Goal: Transaction & Acquisition: Purchase product/service

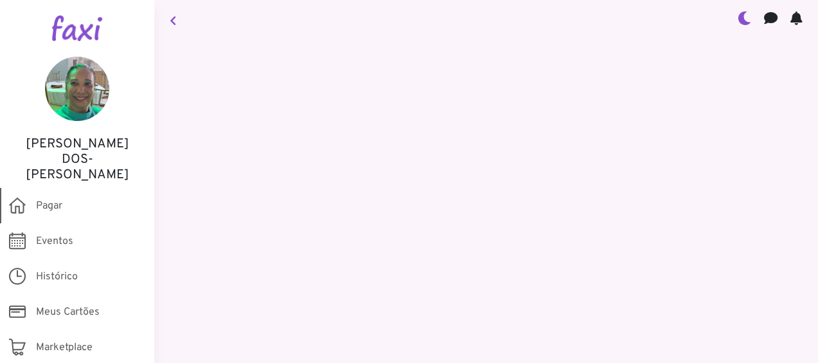
click at [42, 198] on span "Pagar" at bounding box center [49, 205] width 26 height 15
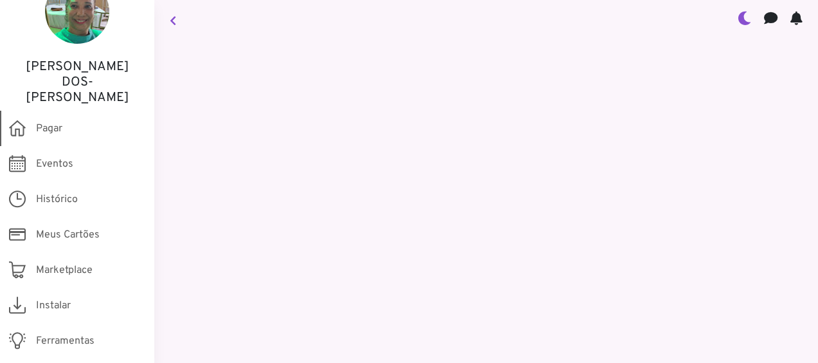
click at [45, 121] on span "Pagar" at bounding box center [49, 128] width 26 height 15
click at [18, 116] on icon at bounding box center [17, 128] width 17 height 25
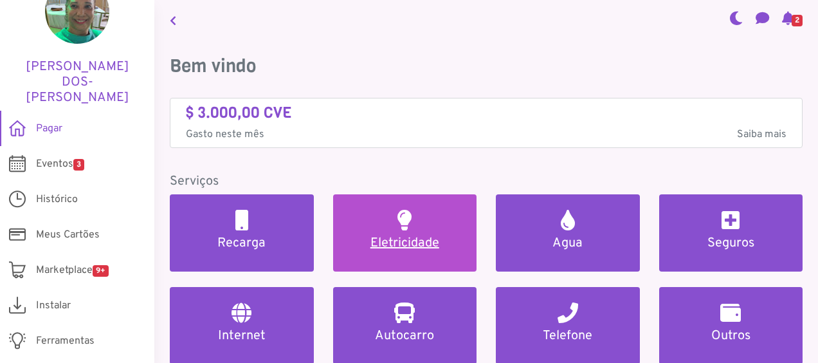
click at [391, 232] on link "Eletricidade" at bounding box center [405, 232] width 144 height 77
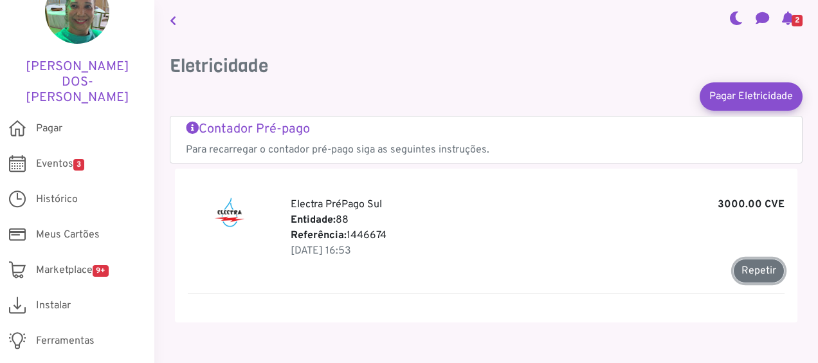
click at [750, 271] on button "Repetir" at bounding box center [758, 271] width 51 height 24
type input "*******"
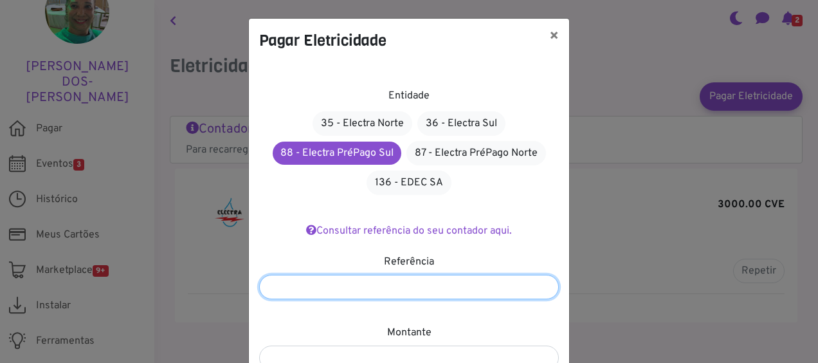
click at [404, 286] on input "*******" at bounding box center [409, 287] width 300 height 24
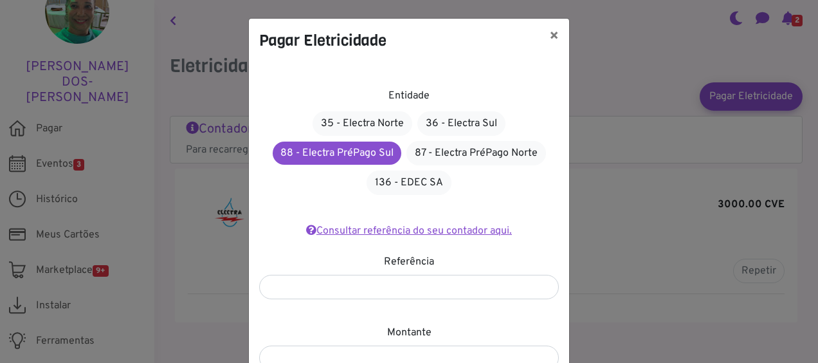
click at [448, 232] on link "Consultar referência do seu contador aqui." at bounding box center [409, 230] width 206 height 13
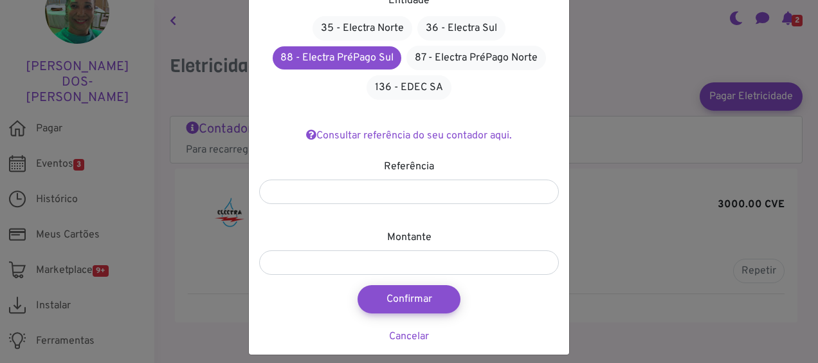
scroll to position [104, 0]
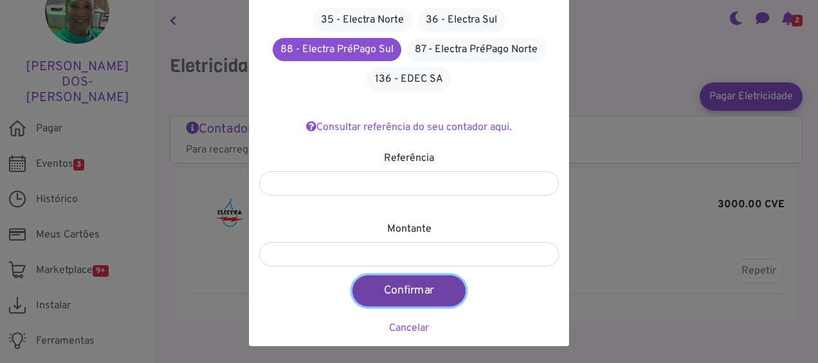
click at [398, 293] on button "Confirmar" at bounding box center [408, 290] width 113 height 31
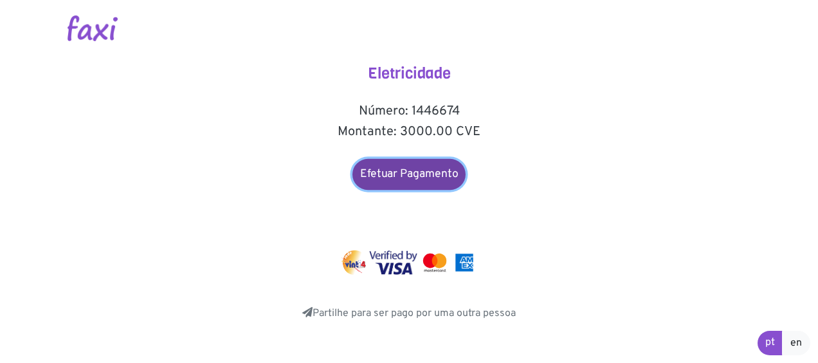
click at [416, 170] on link "Efetuar Pagamento" at bounding box center [408, 174] width 113 height 31
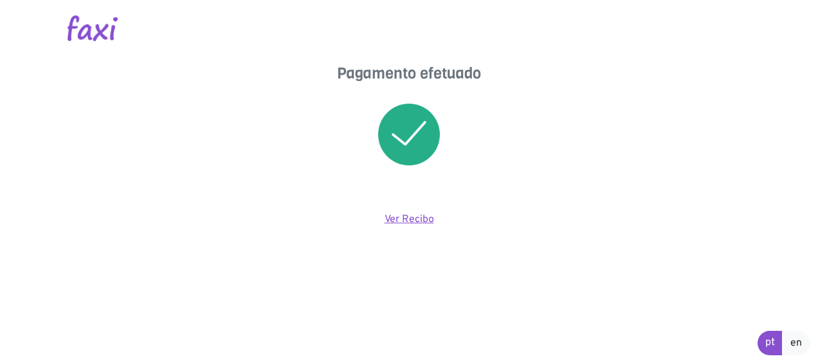
click at [407, 217] on link "Ver Recibo" at bounding box center [410, 219] width 50 height 13
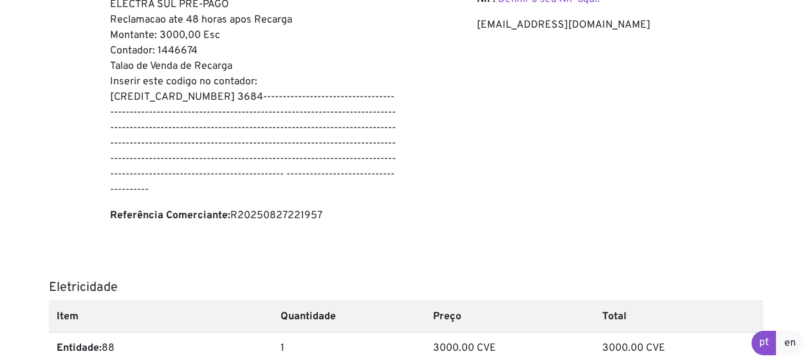
scroll to position [211, 0]
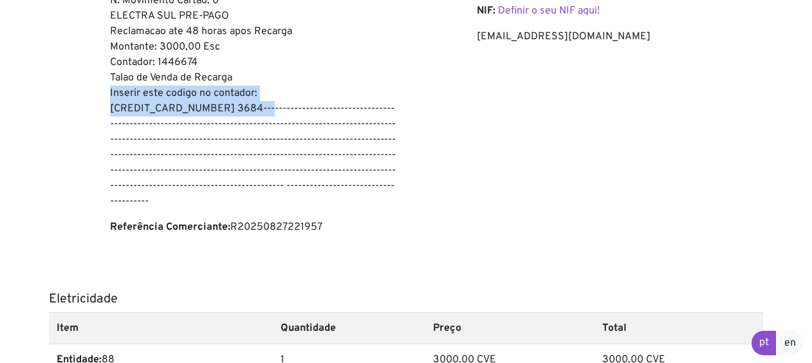
drag, startPoint x: 109, startPoint y: 92, endPoint x: 250, endPoint y: 114, distance: 142.0
click at [250, 114] on div "Pre-pagamento N. Movimento Cartao: 0 ELECTRA SUL PRE-PAGO Reclamacao ate 48 hor…" at bounding box center [253, 111] width 306 height 268
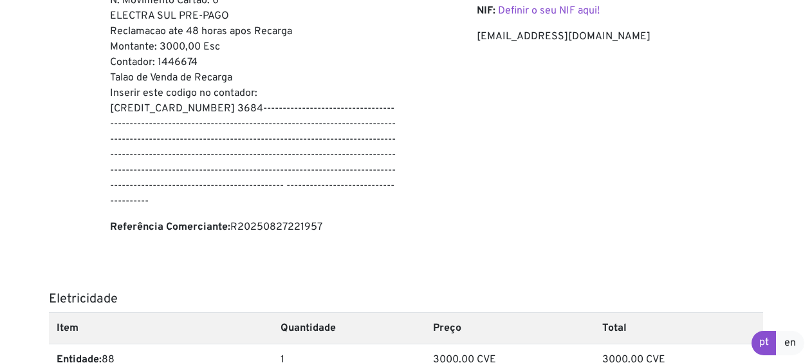
click at [489, 151] on div "Ana DOS-SANTOS NIF: Definir o seu NIF aqui! dossantosana045@gmail.com" at bounding box center [620, 111] width 306 height 268
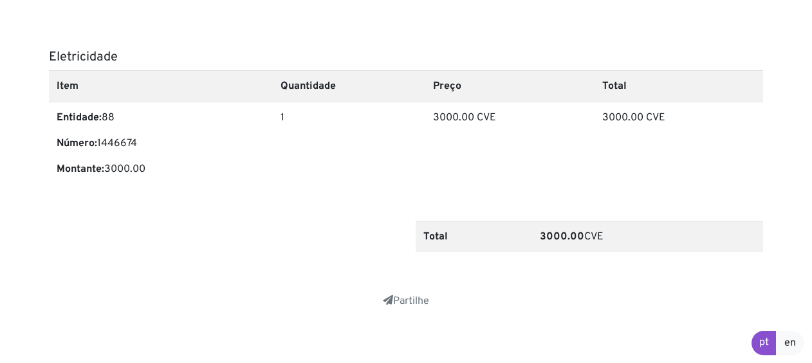
scroll to position [459, 0]
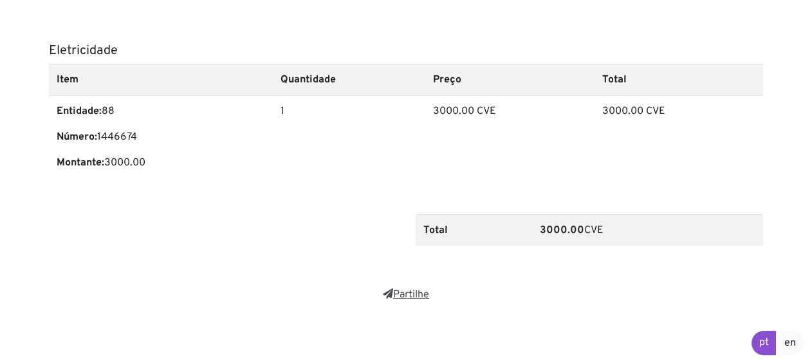
click at [405, 291] on link "Partilhe" at bounding box center [406, 294] width 46 height 13
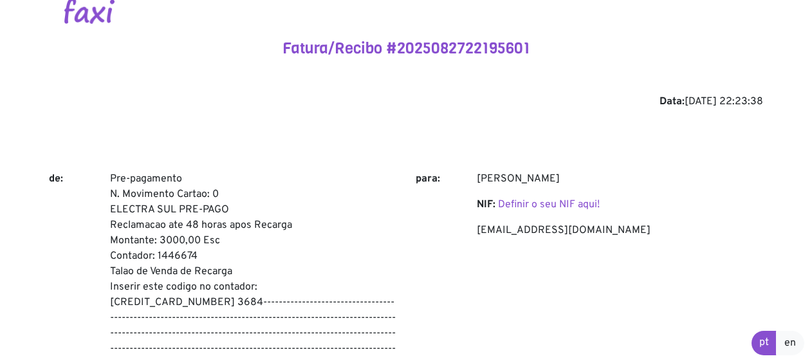
scroll to position [0, 0]
